Goal: Task Accomplishment & Management: Manage account settings

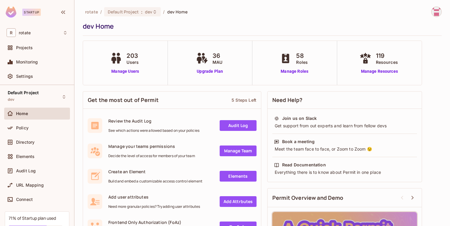
click at [436, 15] on img at bounding box center [436, 12] width 10 height 10
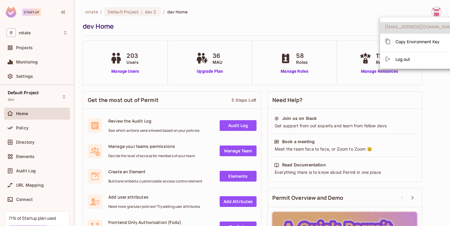
click at [134, 71] on div at bounding box center [225, 113] width 450 height 226
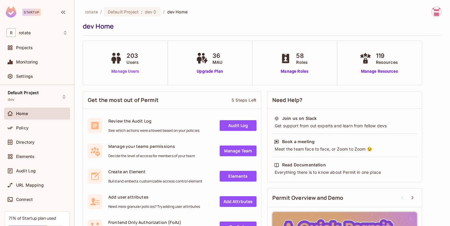
click at [132, 73] on link "Manage Users" at bounding box center [125, 71] width 33 height 6
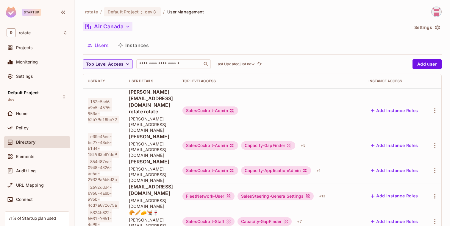
click at [116, 24] on button "Air Canada" at bounding box center [108, 27] width 50 height 10
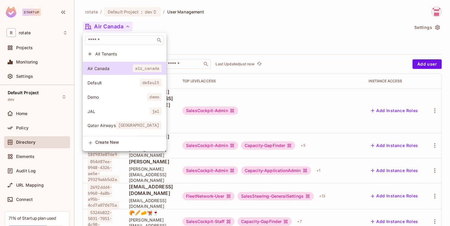
click at [113, 45] on div "​" at bounding box center [125, 40] width 84 height 14
click at [115, 40] on input "text" at bounding box center [120, 40] width 67 height 6
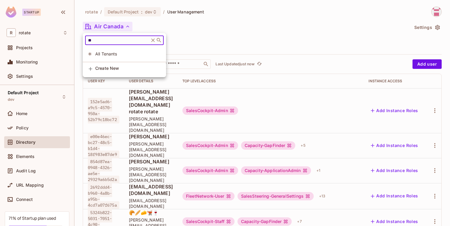
type input "*"
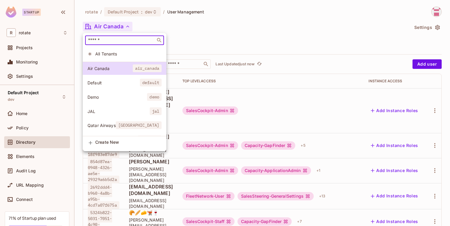
click at [143, 13] on div at bounding box center [225, 113] width 450 height 226
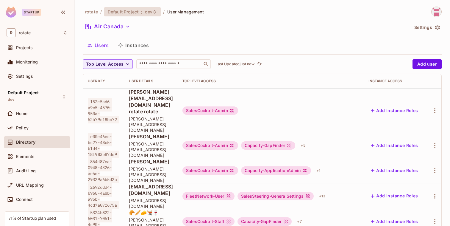
click at [143, 11] on div "Default Project : dev" at bounding box center [129, 12] width 43 height 6
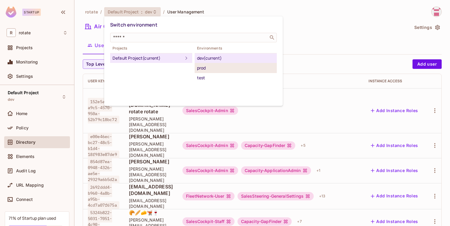
click at [200, 71] on li "prod" at bounding box center [236, 68] width 82 height 10
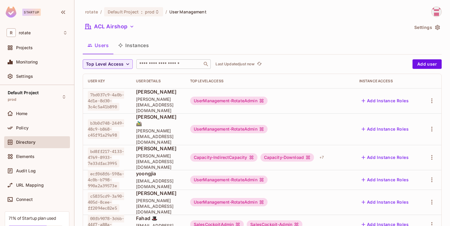
click at [157, 62] on input "text" at bounding box center [169, 64] width 62 height 6
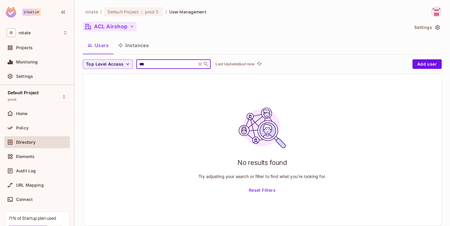
type input "***"
click at [113, 30] on button "ACL Airshop" at bounding box center [110, 27] width 54 height 10
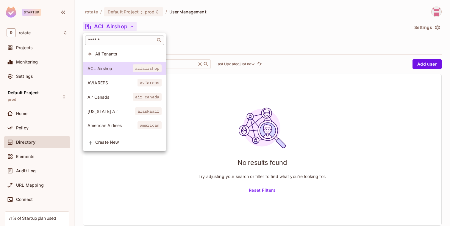
click at [139, 41] on input "text" at bounding box center [120, 40] width 67 height 6
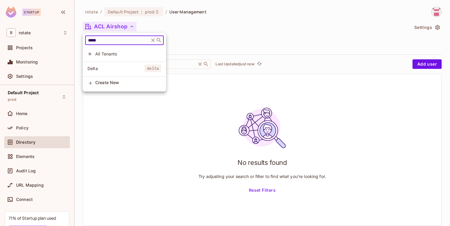
type input "*****"
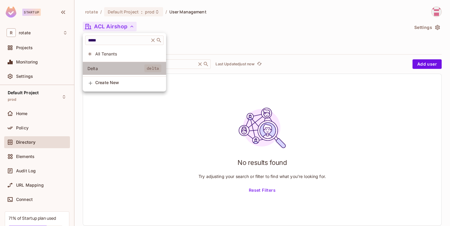
click at [115, 69] on span "Delta" at bounding box center [115, 68] width 57 height 6
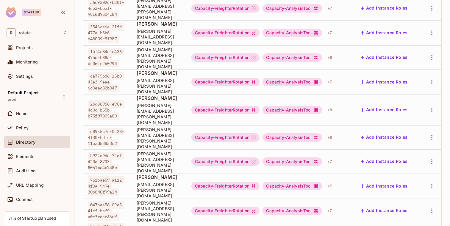
scroll to position [239, 0]
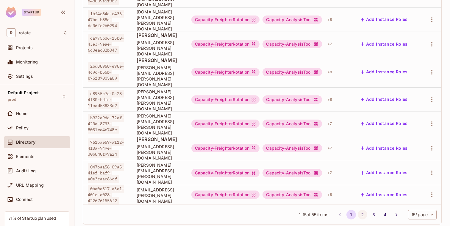
click at [364, 209] on button "2" at bounding box center [363, 214] width 10 height 10
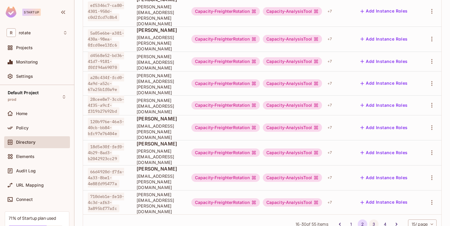
click at [372, 219] on button "3" at bounding box center [374, 224] width 10 height 10
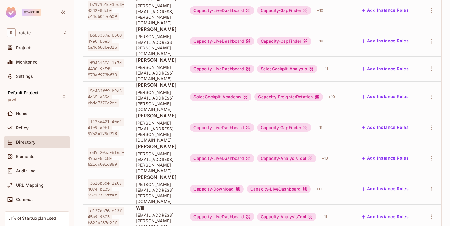
scroll to position [124, 0]
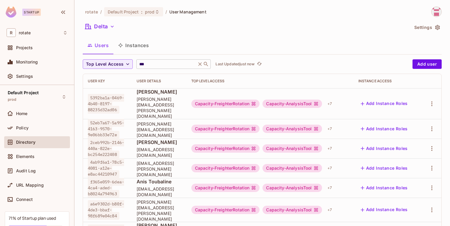
click at [200, 61] on div "*** ​" at bounding box center [173, 64] width 74 height 10
click at [200, 61] on icon at bounding box center [200, 64] width 6 height 6
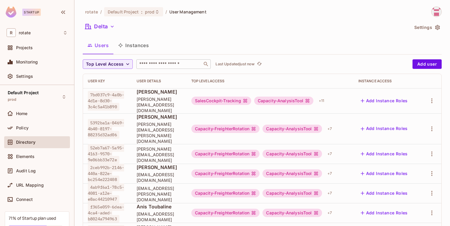
scroll to position [20, 0]
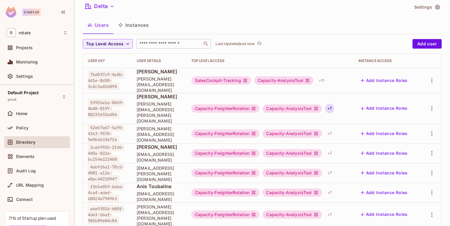
click at [334, 104] on div "+ 7" at bounding box center [329, 109] width 9 height 10
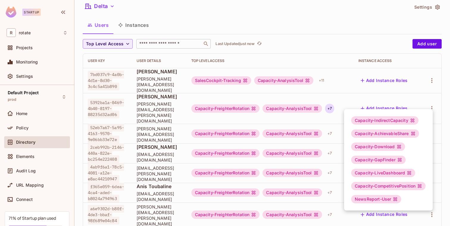
click at [189, 143] on div at bounding box center [225, 113] width 450 height 226
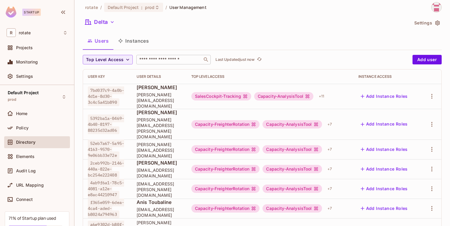
scroll to position [0, 0]
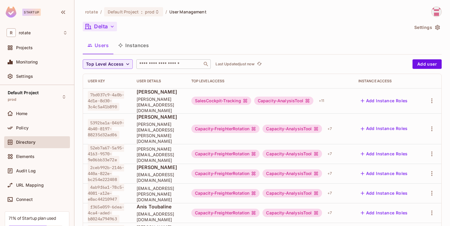
click at [111, 29] on icon "button" at bounding box center [112, 27] width 6 height 6
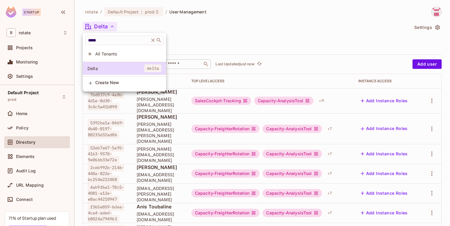
click at [111, 29] on div at bounding box center [225, 113] width 450 height 226
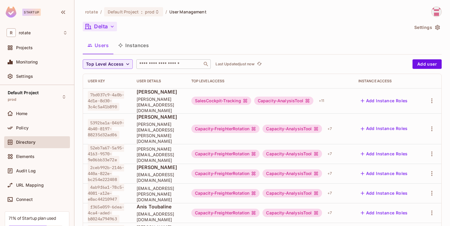
click at [180, 39] on div "Users Instances" at bounding box center [262, 45] width 359 height 15
click at [129, 46] on button "Instances" at bounding box center [133, 45] width 40 height 15
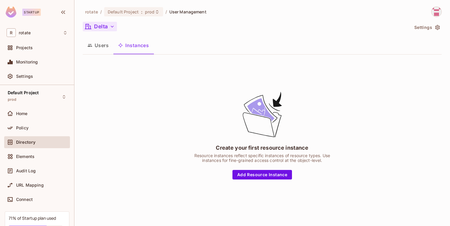
click at [107, 44] on button "Users" at bounding box center [98, 45] width 31 height 15
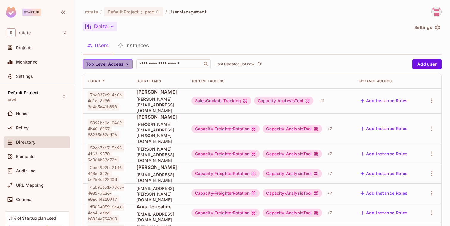
click at [109, 62] on span "Top Level Access" at bounding box center [104, 63] width 37 height 7
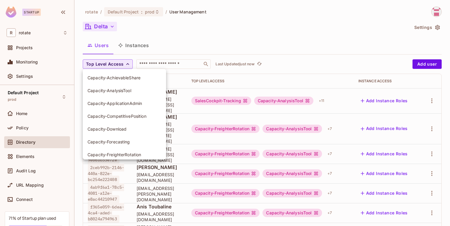
click at [109, 62] on div at bounding box center [225, 113] width 450 height 226
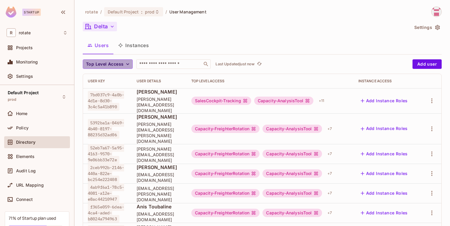
click at [109, 62] on span "Top Level Access" at bounding box center [104, 63] width 37 height 7
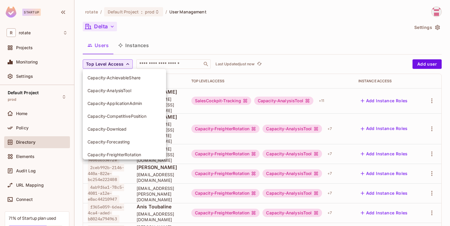
click at [109, 62] on div at bounding box center [225, 113] width 450 height 226
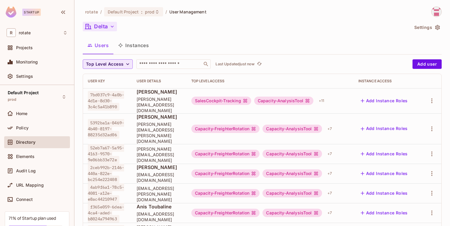
click at [109, 62] on span "Top Level Access" at bounding box center [104, 63] width 37 height 7
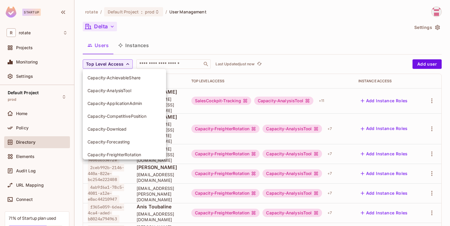
click at [327, 60] on div at bounding box center [225, 113] width 450 height 226
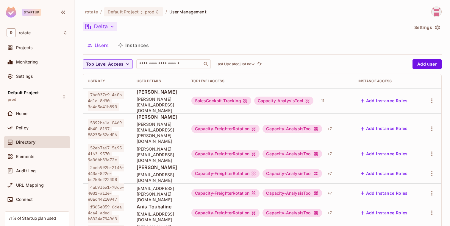
click at [108, 26] on button "Delta" at bounding box center [100, 27] width 34 height 10
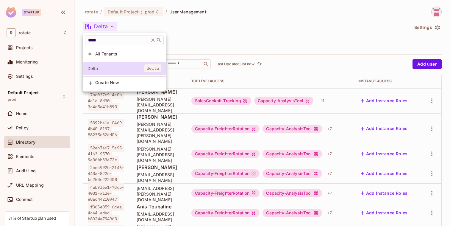
click at [103, 53] on span "All Tenants" at bounding box center [128, 54] width 66 height 6
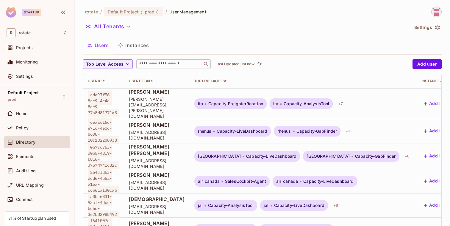
click at [152, 61] on input "text" at bounding box center [169, 64] width 62 height 6
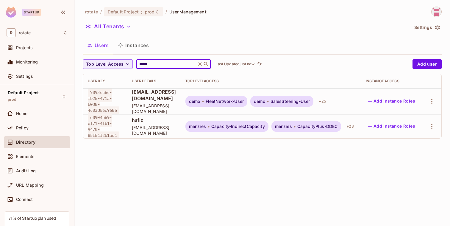
type input "*****"
click at [395, 125] on button "Add Instance Roles" at bounding box center [392, 126] width 52 height 10
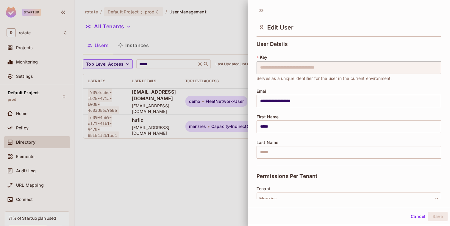
scroll to position [123, 0]
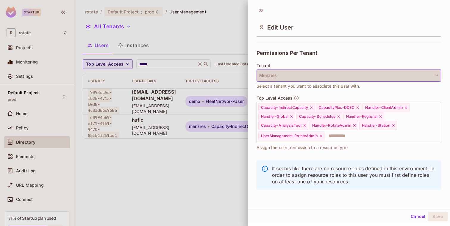
click at [311, 78] on button "Menzies" at bounding box center [348, 75] width 184 height 12
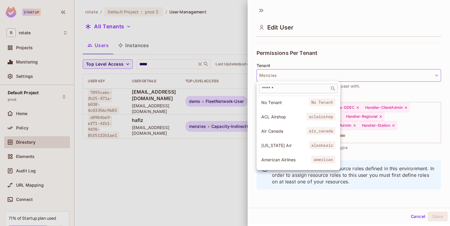
click at [306, 85] on input "text" at bounding box center [294, 88] width 67 height 6
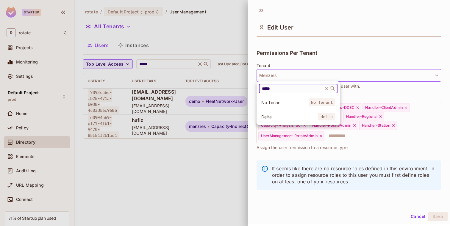
type input "*****"
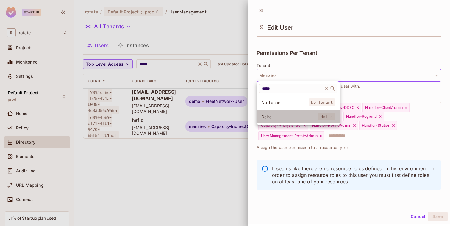
click at [295, 117] on span "Delta" at bounding box center [289, 117] width 57 height 6
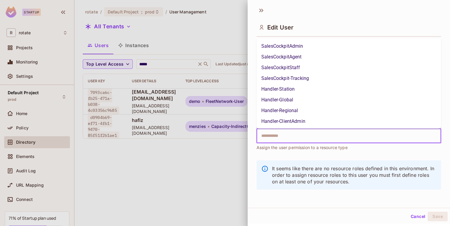
click at [307, 135] on input "text" at bounding box center [344, 136] width 172 height 12
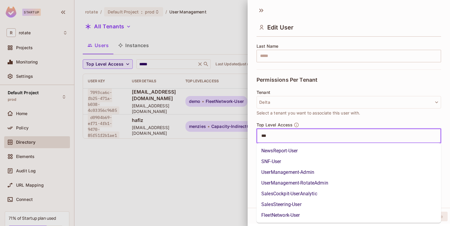
type input "****"
click at [320, 182] on li "UserManagement-RotateAdmin" at bounding box center [348, 182] width 184 height 11
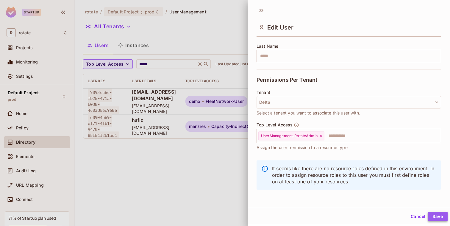
click at [435, 213] on button "Save" at bounding box center [438, 216] width 20 height 10
